Goal: Navigation & Orientation: Find specific page/section

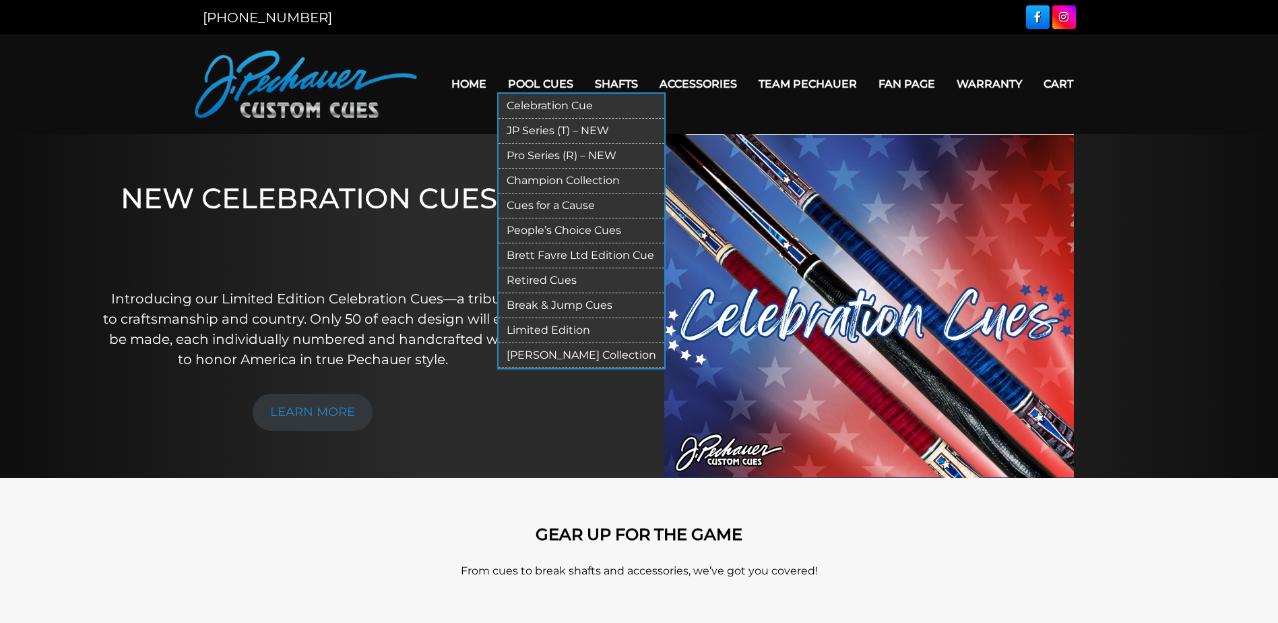
click at [559, 155] on link "Pro Series (R) – NEW" at bounding box center [582, 156] width 166 height 25
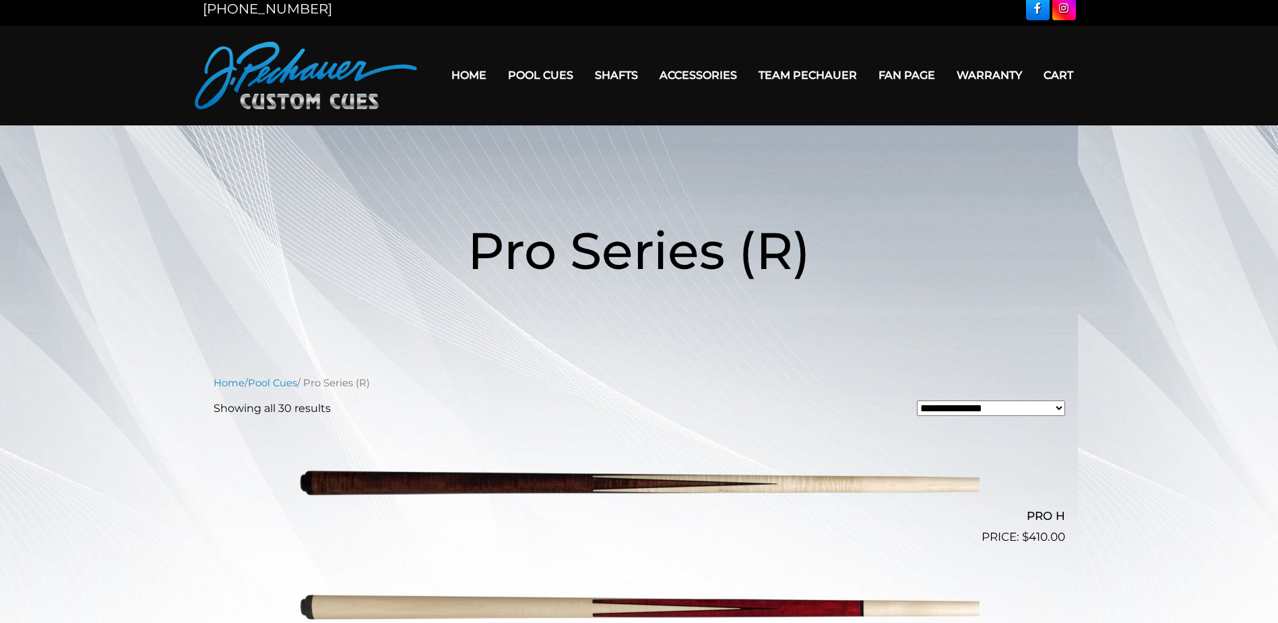
scroll to position [5, 0]
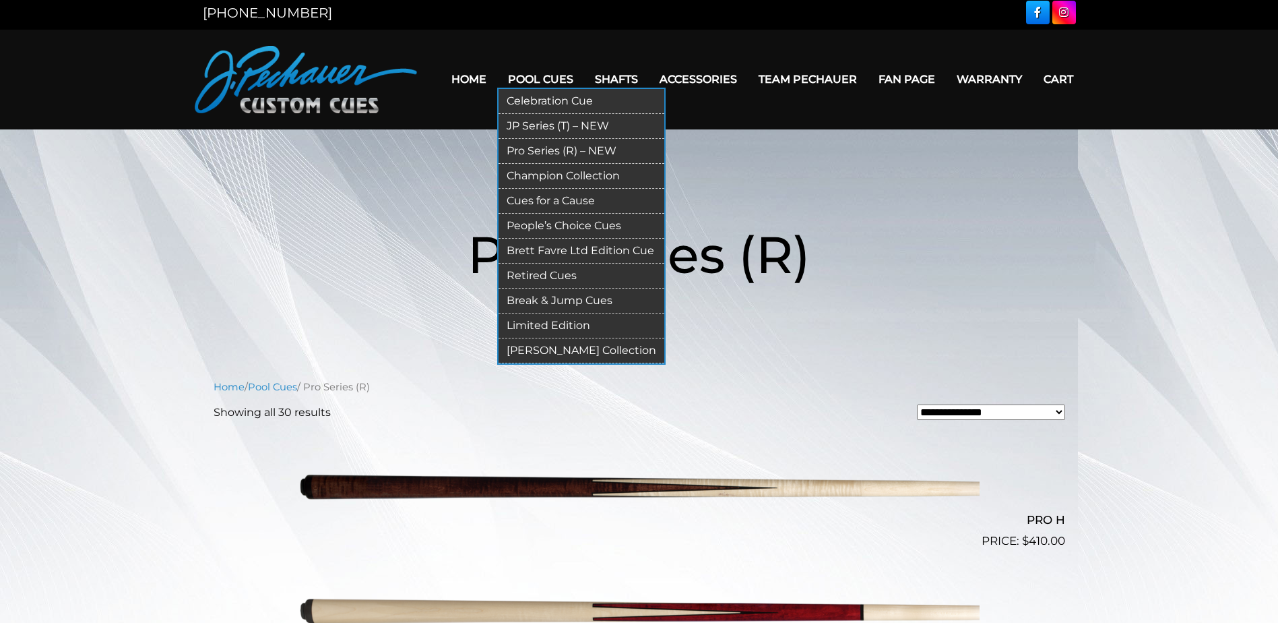
click at [539, 126] on link "JP Series (T) – NEW" at bounding box center [582, 126] width 166 height 25
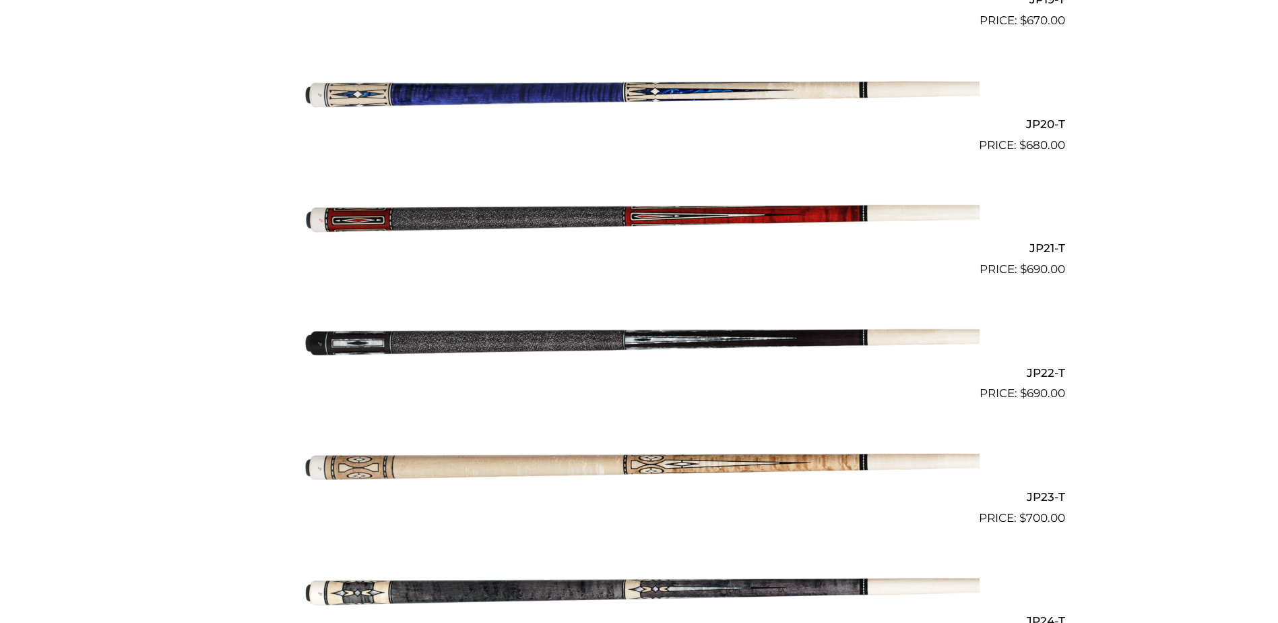
scroll to position [2764, 0]
